Goal: Task Accomplishment & Management: Use online tool/utility

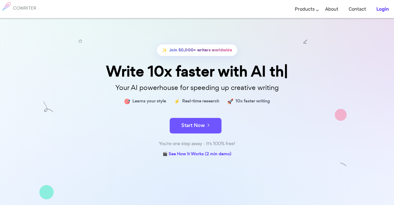
click at [381, 9] on b "Login" at bounding box center [382, 9] width 12 height 6
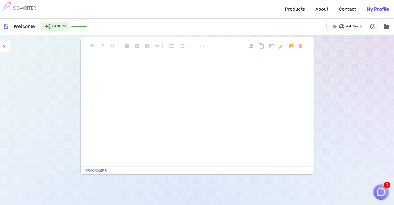
click at [381, 189] on img "button" at bounding box center [381, 192] width 10 height 10
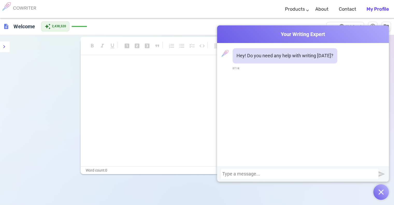
click at [319, 173] on div at bounding box center [299, 173] width 155 height 5
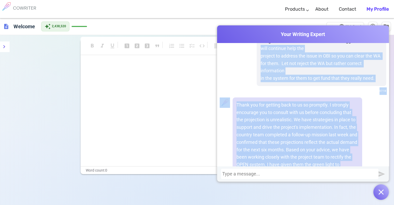
scroll to position [179, 0]
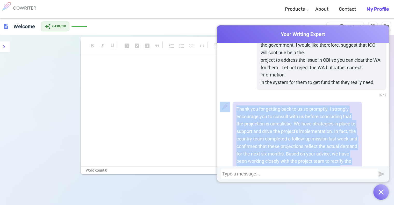
drag, startPoint x: 314, startPoint y: 135, endPoint x: 231, endPoint y: 109, distance: 86.9
click at [229, 108] on div "Thank you for getting back to us so promptly. I strongly encourage you to consu…" at bounding box center [303, 177] width 167 height 151
copy div "Thank you for getting back to us so promptly. I strongly encourage you to consu…"
